Goal: Task Accomplishment & Management: Complete application form

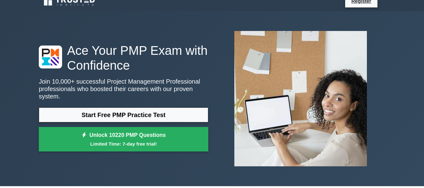
scroll to position [8, 0]
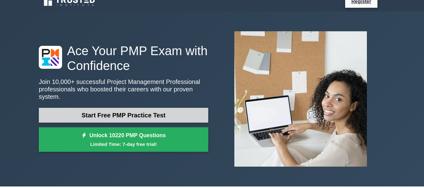
click at [91, 114] on link "Start Free PMP Practice Test" at bounding box center [123, 115] width 169 height 15
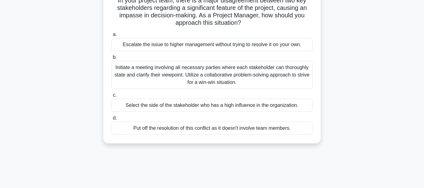
scroll to position [49, 0]
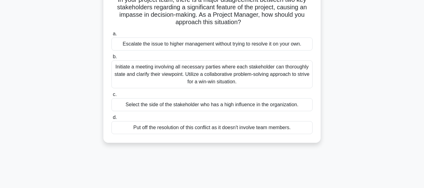
click at [133, 73] on div "Initiate a meeting involving all necessary parties where each stakeholder can t…" at bounding box center [211, 75] width 201 height 28
click at [111, 59] on input "b. Initiate a meeting involving all necessary parties where each stakeholder ca…" at bounding box center [111, 57] width 0 height 4
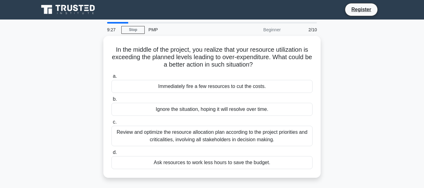
scroll to position [0, 0]
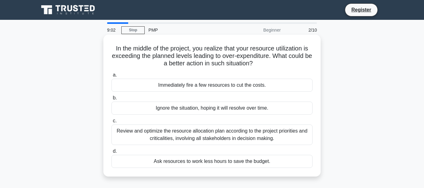
click at [173, 140] on div "Review and optimize the resource allocation plan according to the project prior…" at bounding box center [211, 135] width 201 height 20
click at [111, 123] on input "c. Review and optimize the resource allocation plan according to the project pr…" at bounding box center [111, 121] width 0 height 4
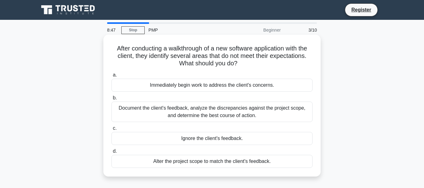
click at [190, 112] on div "Document the client's feedback, analyze the discrepancies against the project s…" at bounding box center [211, 112] width 201 height 20
click at [111, 100] on input "b. Document the client's feedback, analyze the discrepancies against the projec…" at bounding box center [111, 98] width 0 height 4
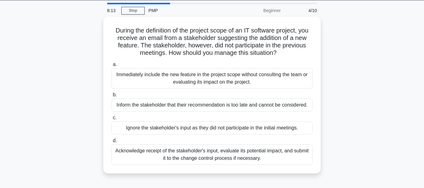
scroll to position [20, 0]
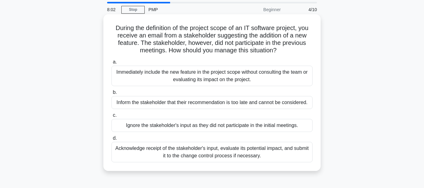
click at [181, 151] on div "Acknowledge receipt of the stakeholder's input, evaluate its potential impact, …" at bounding box center [211, 152] width 201 height 20
click at [111, 141] on input "d. Acknowledge receipt of the stakeholder's input, evaluate its potential impac…" at bounding box center [111, 139] width 0 height 4
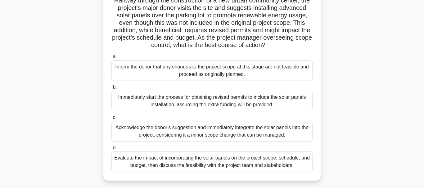
scroll to position [50, 0]
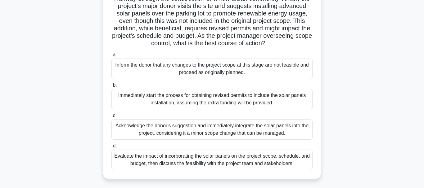
click at [153, 156] on div "Evaluate the impact of incorporating the solar panels on the project scope, sch…" at bounding box center [211, 160] width 201 height 20
click at [111, 148] on input "d. Evaluate the impact of incorporating the solar panels on the project scope, …" at bounding box center [111, 146] width 0 height 4
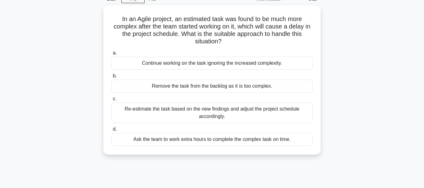
scroll to position [33, 0]
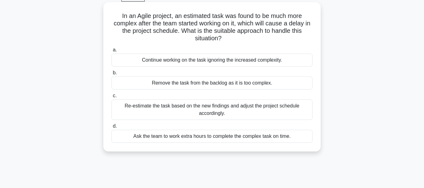
click at [200, 113] on div "Re-estimate the task based on the new findings and adjust the project schedule …" at bounding box center [211, 110] width 201 height 20
click at [111, 98] on input "c. Re-estimate the task based on the new findings and adjust the project schedu…" at bounding box center [111, 96] width 0 height 4
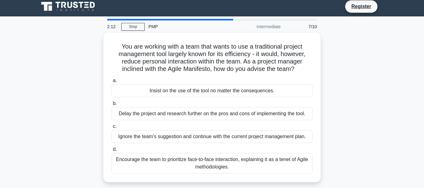
scroll to position [0, 0]
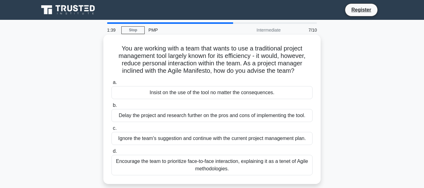
click at [195, 165] on div "Encourage the team to prioritize face-to-face interaction, explaining it as a t…" at bounding box center [211, 165] width 201 height 20
click at [111, 154] on input "d. Encourage the team to prioritize face-to-face interaction, explaining it as …" at bounding box center [111, 152] width 0 height 4
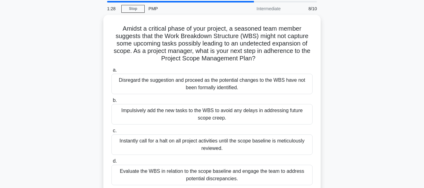
scroll to position [22, 0]
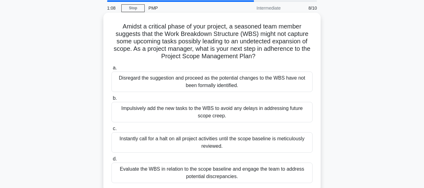
click at [195, 172] on div "Evaluate the WBS in relation to the scope baseline and engage the team to addre…" at bounding box center [211, 173] width 201 height 20
click at [111, 161] on input "d. Evaluate the WBS in relation to the scope baseline and engage the team to ad…" at bounding box center [111, 159] width 0 height 4
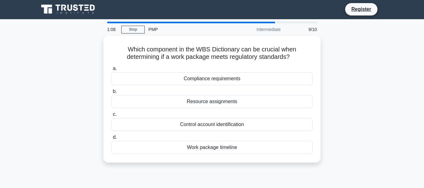
scroll to position [0, 0]
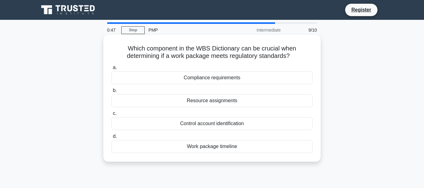
click at [201, 78] on div "Compliance requirements" at bounding box center [211, 77] width 201 height 13
click at [111, 70] on input "a. Compliance requirements" at bounding box center [111, 68] width 0 height 4
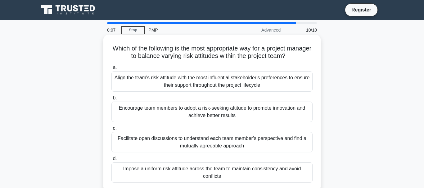
click at [138, 141] on div "Facilitate open discussions to understand each team member's perspective and fi…" at bounding box center [211, 142] width 201 height 20
click at [111, 131] on input "c. Facilitate open discussions to understand each team member's perspective and…" at bounding box center [111, 129] width 0 height 4
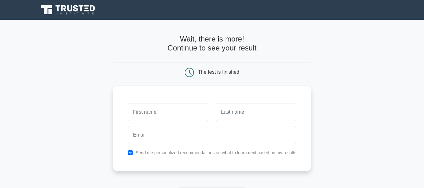
click at [145, 117] on input "text" at bounding box center [168, 112] width 80 height 18
type input "[PERSON_NAME]"
type input "leveckis"
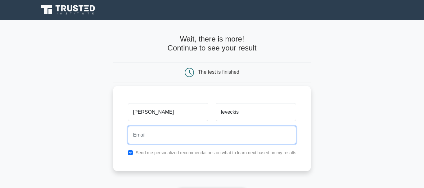
type input "tomas.leveckis@gmail.com"
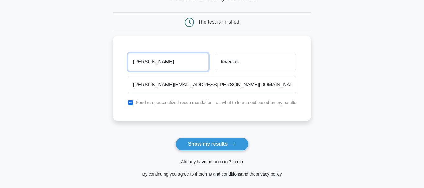
scroll to position [51, 0]
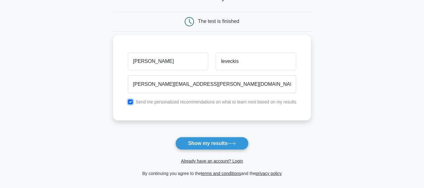
click at [130, 101] on input "checkbox" at bounding box center [130, 102] width 5 height 5
checkbox input "false"
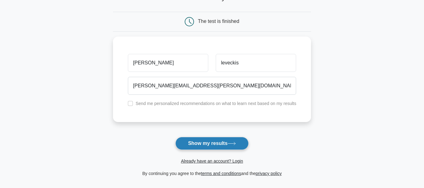
click at [212, 146] on button "Show my results" at bounding box center [211, 143] width 73 height 13
